Goal: Task Accomplishment & Management: Manage account settings

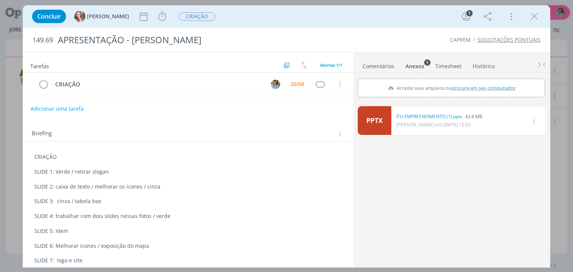
scroll to position [6, 0]
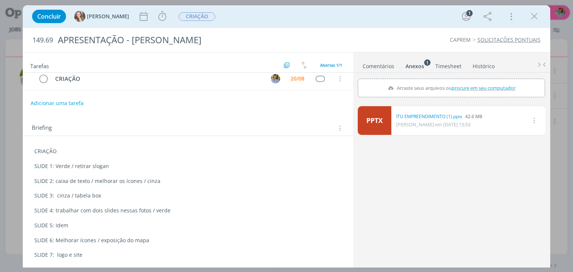
click at [91, 196] on p "SLIDE 3: cinza / tabela box" at bounding box center [187, 195] width 307 height 7
drag, startPoint x: 349, startPoint y: 238, endPoint x: 138, endPoint y: 155, distance: 225.9
click at [138, 155] on div "Tarefas Usar Job de template Ordenar por: Prazo crescente Prazo decrescente Ord…" at bounding box center [286, 160] width 527 height 216
click at [372, 223] on div "PPTX ITU EMPREENDIMENTO (1).pptx 42.6 MB [PERSON_NAME] em [DATE] 15:53 Excluir" at bounding box center [451, 184] width 187 height 163
drag, startPoint x: 534, startPoint y: 18, endPoint x: 535, endPoint y: 24, distance: 6.0
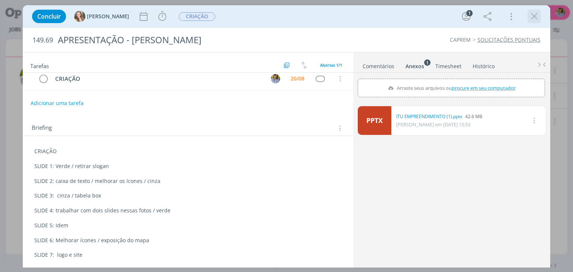
click at [534, 18] on icon "dialog" at bounding box center [534, 16] width 11 height 11
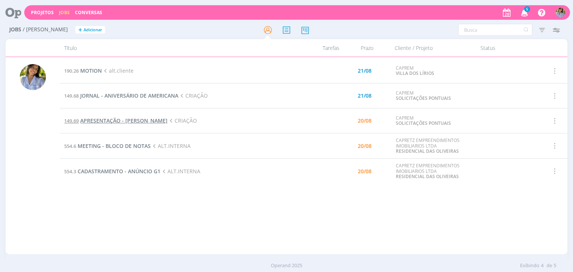
click at [130, 120] on span "APRESENTAÇÃO - [PERSON_NAME]" at bounding box center [123, 120] width 87 height 7
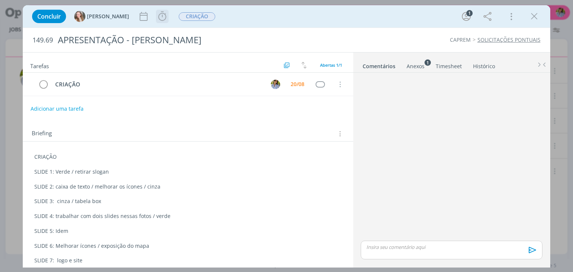
click at [157, 21] on icon "dialog" at bounding box center [162, 16] width 11 height 11
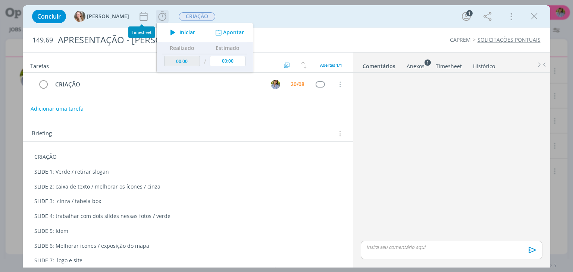
click at [168, 36] on button "Iniciar" at bounding box center [180, 32] width 29 height 10
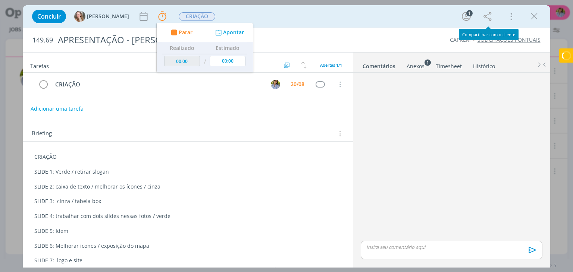
click at [533, 17] on icon "dialog" at bounding box center [534, 16] width 11 height 11
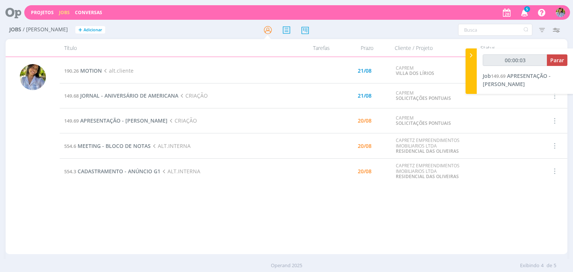
click at [526, 14] on div at bounding box center [286, 136] width 573 height 272
click at [524, 12] on icon "button" at bounding box center [524, 12] width 13 height 13
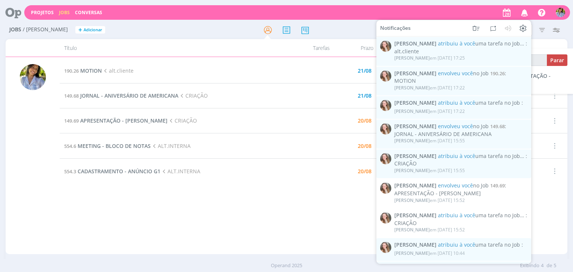
click at [544, 176] on td "Selecionar Concluir Cancelar" at bounding box center [553, 171] width 27 height 25
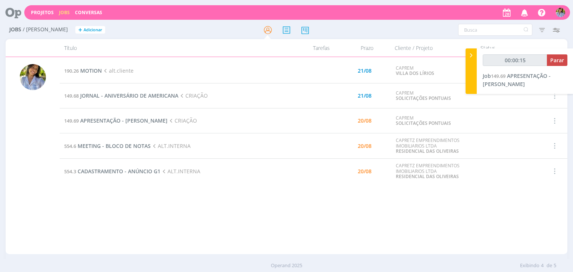
type input "00:00:16"
click at [558, 63] on span "Parar" at bounding box center [557, 60] width 14 height 7
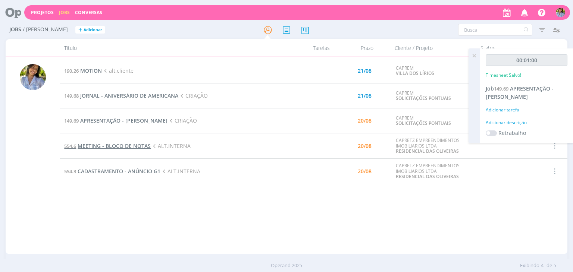
click at [142, 147] on span "MEETING - BLOCO DE NOTAS" at bounding box center [114, 145] width 73 height 7
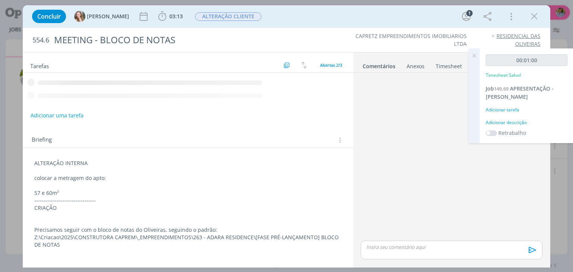
click at [536, 15] on icon "dialog" at bounding box center [534, 16] width 11 height 11
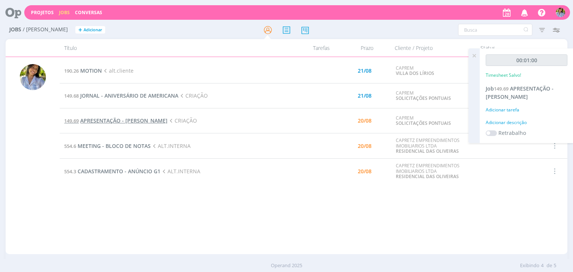
click at [134, 123] on span "APRESENTAÇÃO - [PERSON_NAME]" at bounding box center [123, 120] width 87 height 7
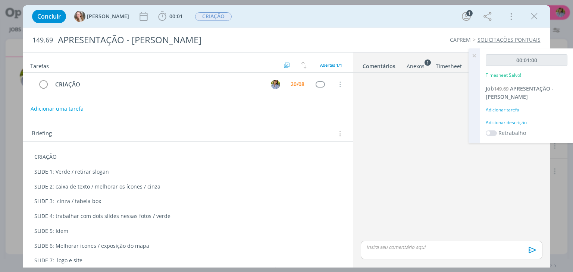
click at [477, 57] on icon at bounding box center [473, 55] width 13 height 15
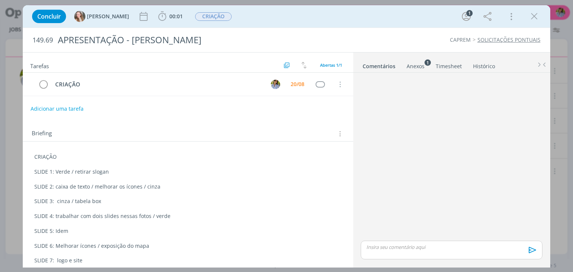
click at [419, 66] on div "Anexos 1" at bounding box center [416, 66] width 18 height 7
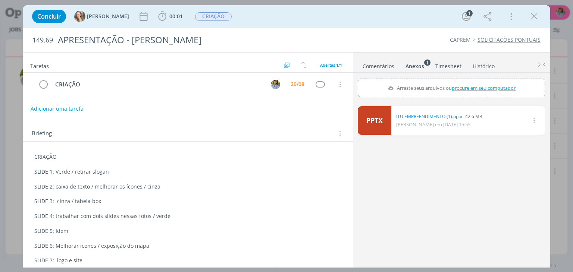
click at [451, 63] on link "Timesheet" at bounding box center [448, 64] width 27 height 11
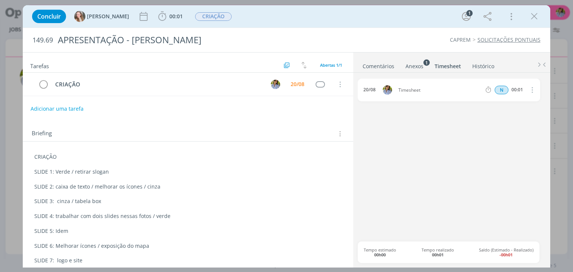
click at [533, 90] on icon "dialog" at bounding box center [531, 89] width 8 height 9
click at [518, 110] on link "Editar" at bounding box center [510, 115] width 59 height 12
drag, startPoint x: 523, startPoint y: 89, endPoint x: 501, endPoint y: 87, distance: 22.1
click at [501, 87] on div "N 00:01" at bounding box center [533, 89] width 101 height 9
type input "01:30"
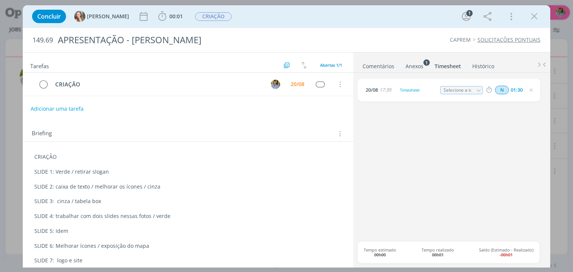
click at [511, 121] on div "[DATE] 17:39 Timesheet Selecione a tarefa N 01:30" at bounding box center [451, 160] width 187 height 163
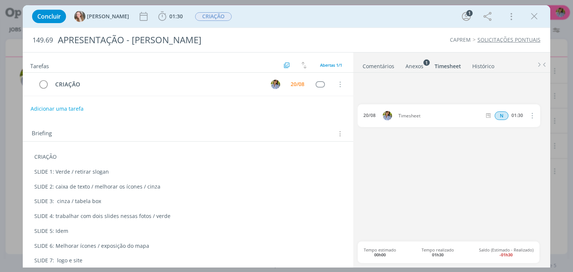
click at [535, 16] on icon "dialog" at bounding box center [534, 16] width 11 height 11
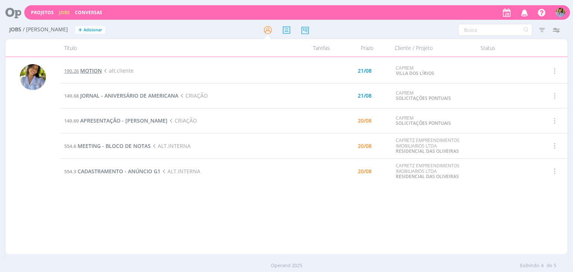
click at [93, 70] on span "MOTION" at bounding box center [91, 70] width 22 height 7
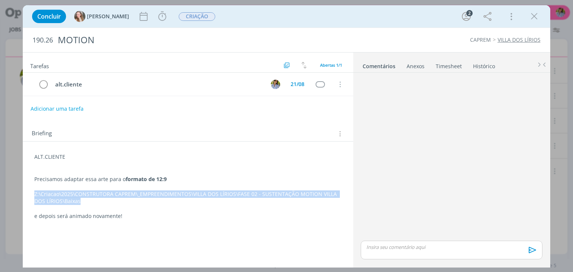
drag, startPoint x: 31, startPoint y: 191, endPoint x: 82, endPoint y: 200, distance: 51.9
click at [82, 200] on div "ALT.CLIENTE Precisamos adaptar essa arte para o formato de 12:9 Z:\Criacao\2025…" at bounding box center [188, 187] width 318 height 72
copy p "Z:\Criacao\2025\CONSTRUTORA CAPREM\_EMPREENDIMENTOS\VILLA DOS LÍRIOS\FASE 02 - …"
drag, startPoint x: 537, startPoint y: 17, endPoint x: 436, endPoint y: 60, distance: 109.5
click at [537, 17] on icon "dialog" at bounding box center [534, 16] width 11 height 11
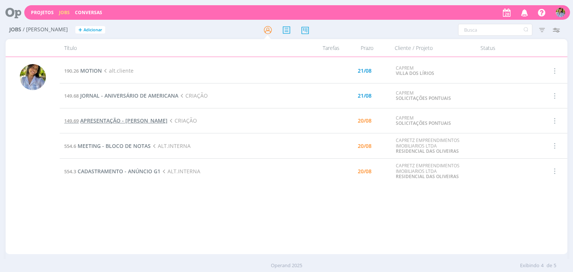
click at [128, 120] on span "APRESENTAÇÃO - [PERSON_NAME]" at bounding box center [123, 120] width 87 height 7
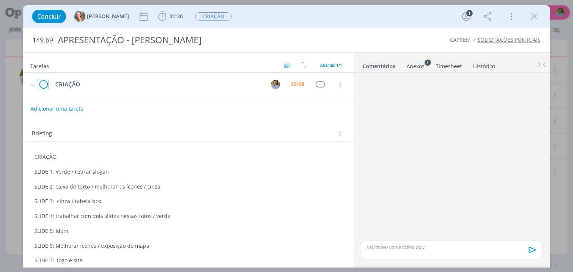
click at [44, 85] on icon "dialog" at bounding box center [43, 84] width 10 height 11
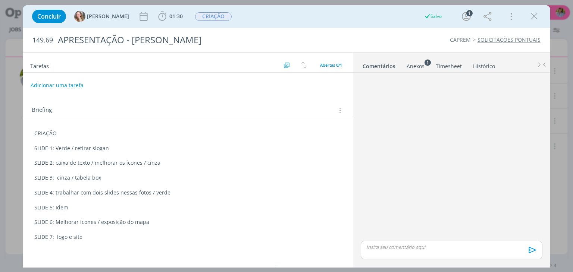
drag, startPoint x: 534, startPoint y: 21, endPoint x: 539, endPoint y: 23, distance: 5.0
click at [534, 21] on icon "dialog" at bounding box center [534, 16] width 11 height 11
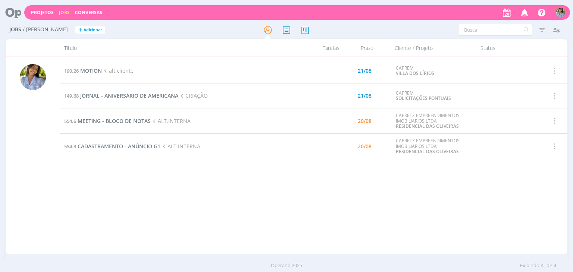
click at [297, 194] on div "190.26 MOTION alt.cliente 21/08 CAPREM VILLA DOS LÍRIOS Selecionar Concluir Can…" at bounding box center [313, 156] width 507 height 194
click at [130, 144] on span "CADASTRAMENTO - ANÚNCIO G1" at bounding box center [119, 146] width 83 height 7
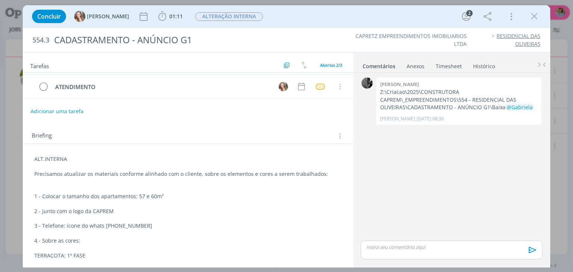
scroll to position [21, 0]
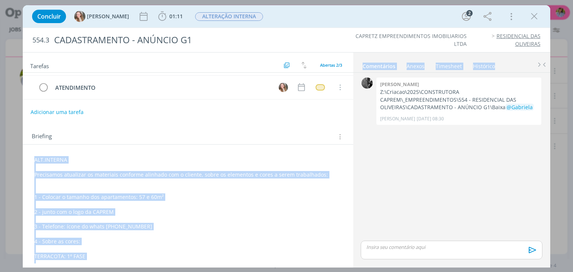
drag, startPoint x: 195, startPoint y: 129, endPoint x: 30, endPoint y: 109, distance: 166.2
click at [73, 117] on div "Tarefas Usar Job de template Ordenar por: Prazo crescente Prazo decrescente Ord…" at bounding box center [286, 160] width 527 height 216
click at [536, 16] on icon "dialog" at bounding box center [534, 16] width 11 height 11
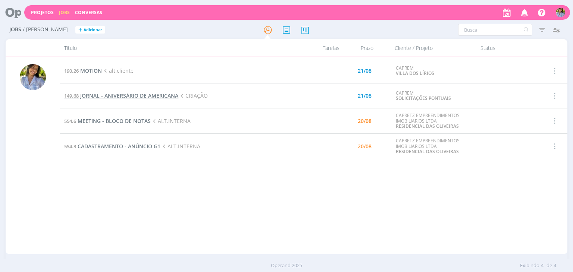
click at [128, 99] on span "JORNAL - ANIVERSÁRIO DE AMERICANA" at bounding box center [129, 95] width 98 height 7
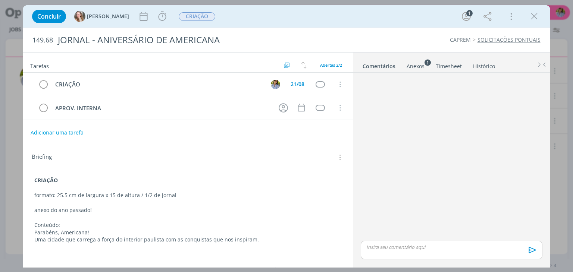
click at [422, 68] on div "Anexos 1" at bounding box center [416, 66] width 18 height 7
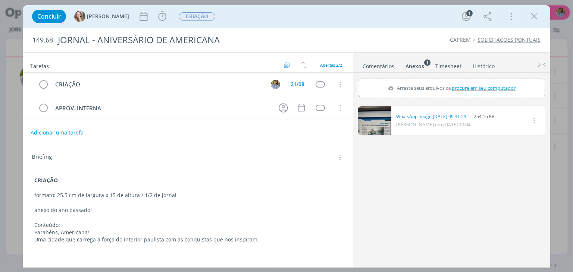
click at [383, 125] on link "dialog" at bounding box center [375, 120] width 34 height 29
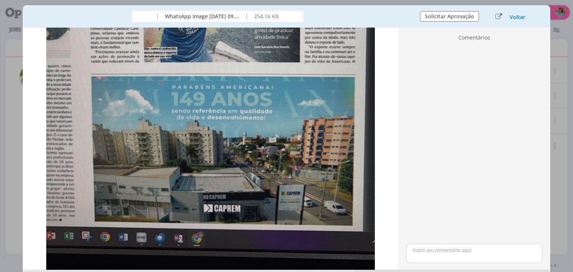
scroll to position [311, 0]
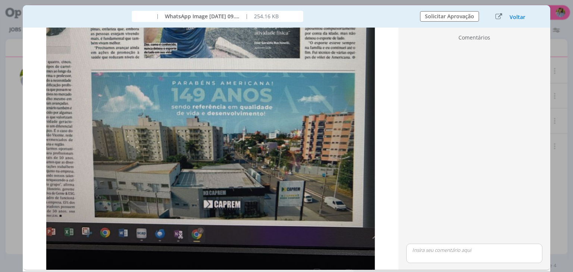
click at [517, 19] on button "Voltar" at bounding box center [517, 17] width 16 height 6
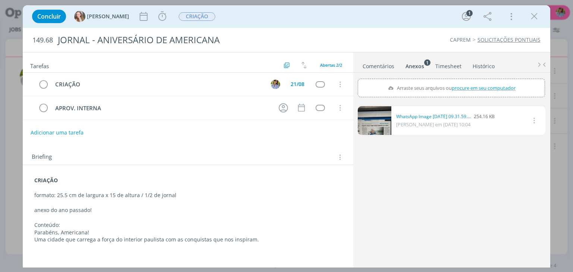
click at [534, 15] on icon "dialog" at bounding box center [534, 16] width 11 height 11
